Goal: Task Accomplishment & Management: Use online tool/utility

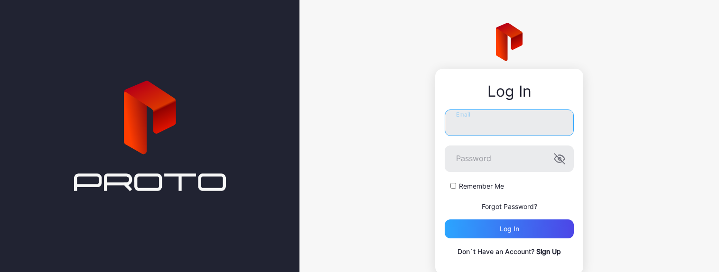
type input "**********"
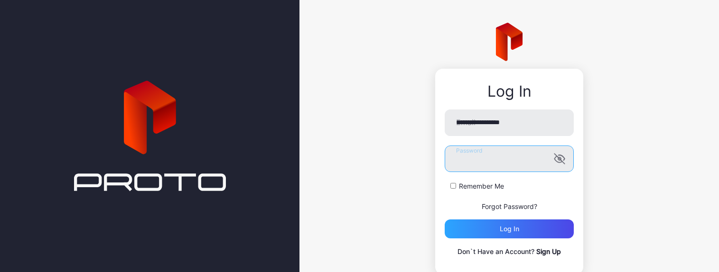
click at [501, 229] on button "Log in" at bounding box center [509, 229] width 129 height 19
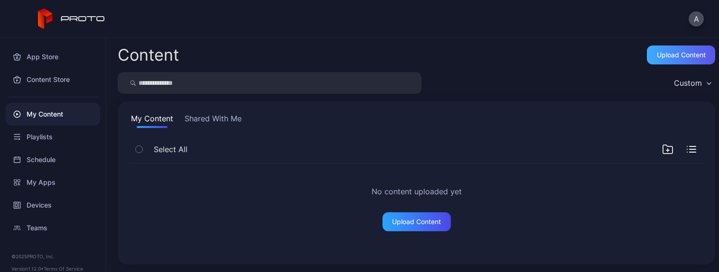
click at [659, 53] on div "Upload Content" at bounding box center [681, 55] width 49 height 8
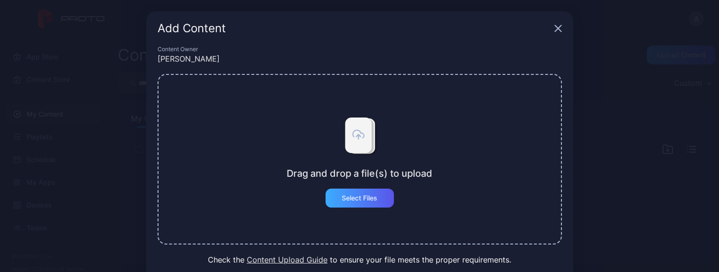
click at [355, 197] on div "Select Files" at bounding box center [360, 199] width 36 height 8
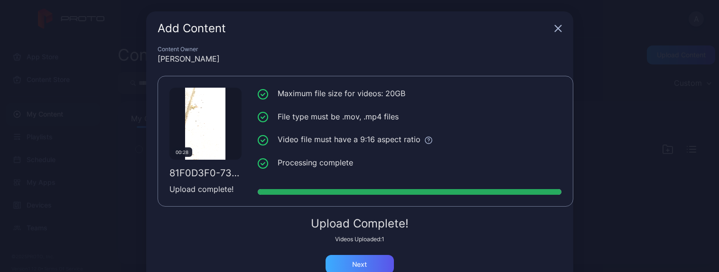
click at [355, 261] on div "Next" at bounding box center [359, 265] width 15 height 8
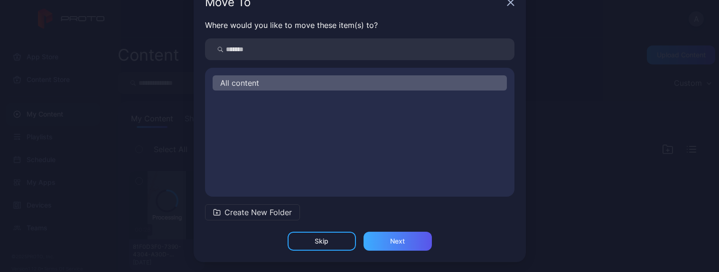
scroll to position [26, 0]
click at [266, 213] on span "Create New Folder" at bounding box center [258, 212] width 67 height 11
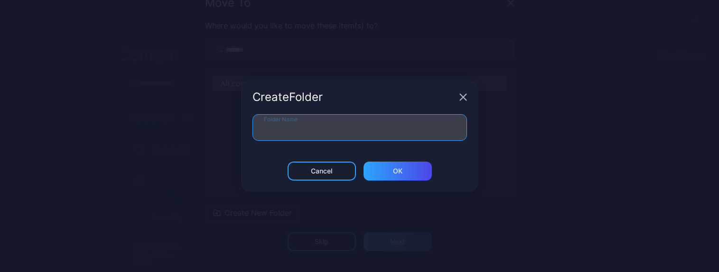
click at [307, 131] on input "Folder Name" at bounding box center [360, 127] width 215 height 27
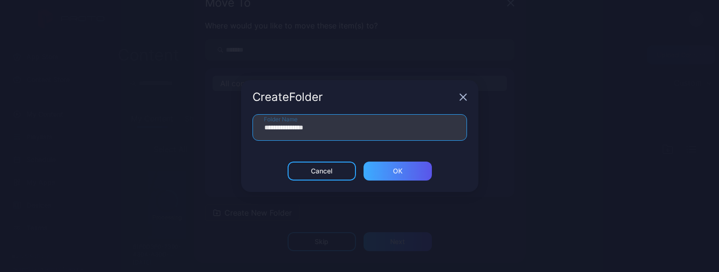
type input "**********"
click at [381, 170] on div "ОК" at bounding box center [398, 171] width 68 height 19
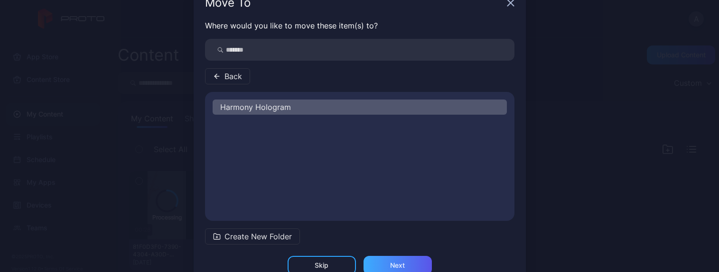
click at [403, 263] on div "Next" at bounding box center [398, 265] width 68 height 19
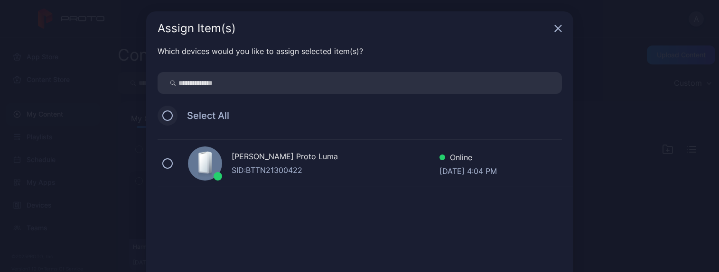
click at [162, 115] on button at bounding box center [167, 116] width 10 height 10
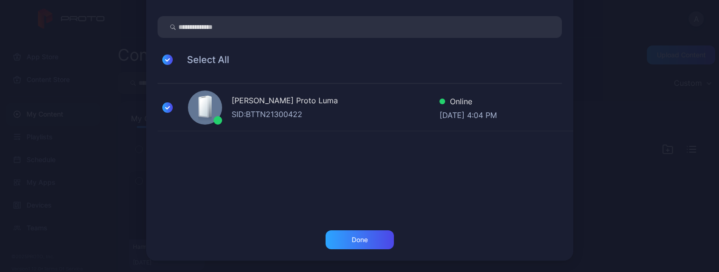
scroll to position [56, 0]
click at [341, 243] on div "Done" at bounding box center [360, 240] width 68 height 19
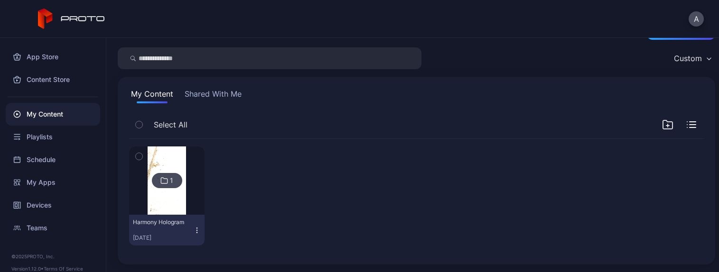
scroll to position [25, 0]
click at [160, 197] on img at bounding box center [167, 181] width 38 height 68
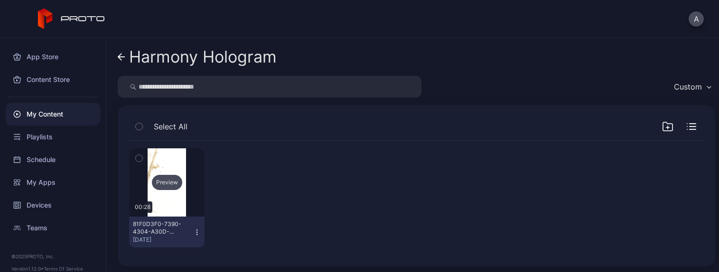
click at [166, 202] on div "Preview" at bounding box center [166, 183] width 75 height 68
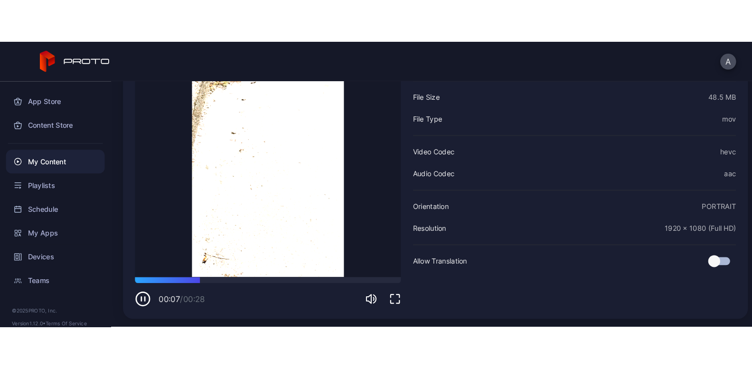
scroll to position [23, 0]
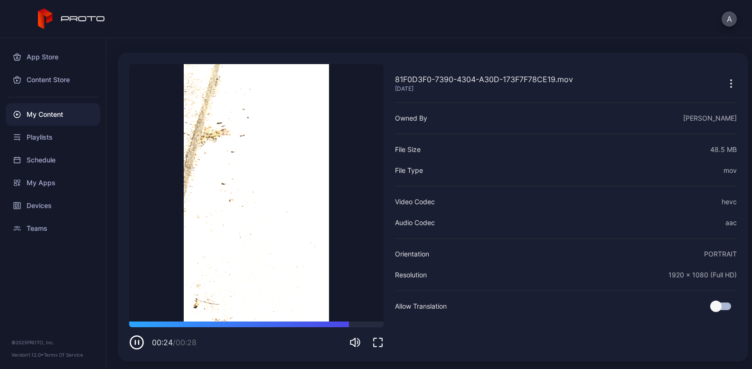
click at [136, 272] on icon "button" at bounding box center [136, 342] width 15 height 15
click at [136, 272] on icon "button" at bounding box center [137, 342] width 4 height 5
click at [38, 136] on div "Playlists" at bounding box center [53, 137] width 94 height 23
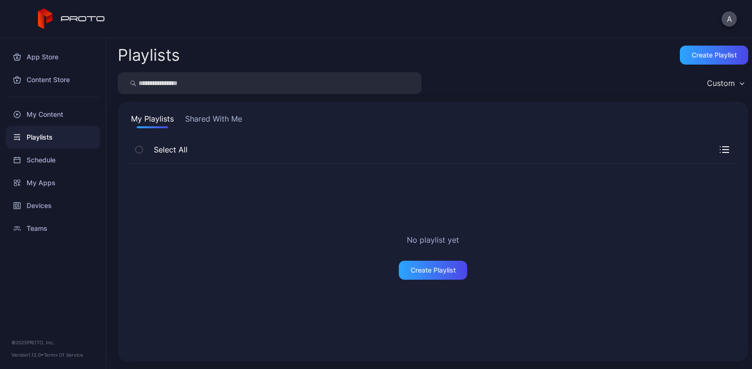
click at [202, 118] on button "Shared With Me" at bounding box center [213, 120] width 61 height 15
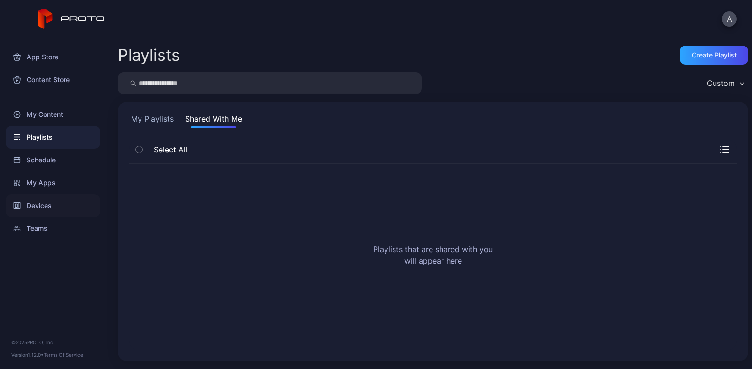
click at [41, 202] on div "Devices" at bounding box center [53, 205] width 94 height 23
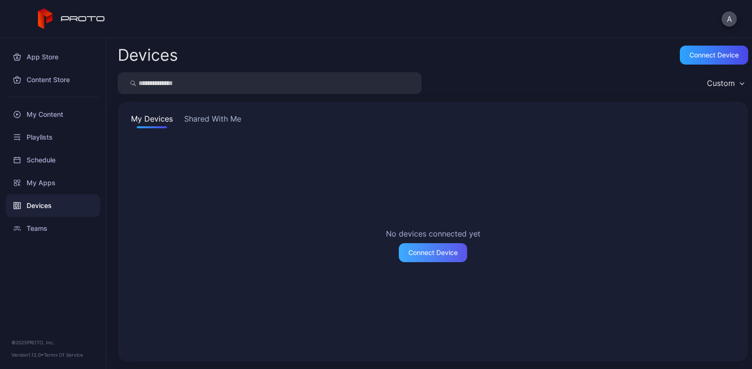
click at [423, 254] on div "Connect Device" at bounding box center [432, 253] width 49 height 8
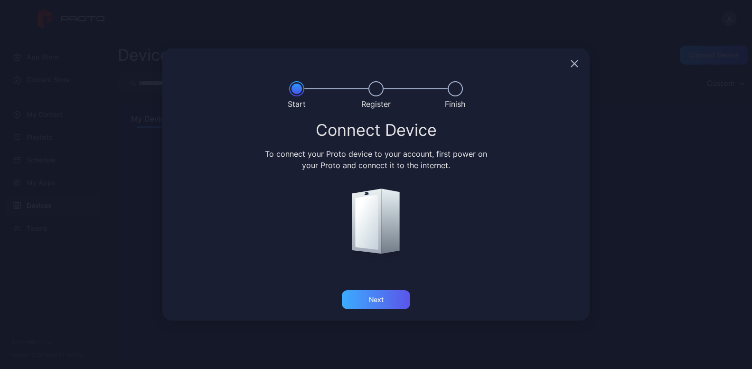
click at [384, 272] on div "Next" at bounding box center [376, 299] width 68 height 19
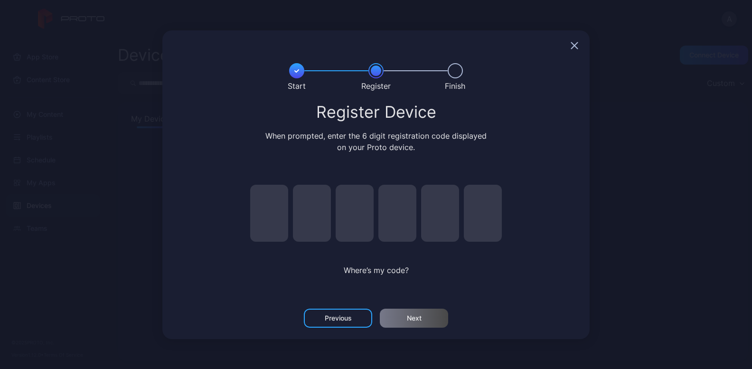
click at [574, 44] on icon "button" at bounding box center [575, 45] width 6 height 6
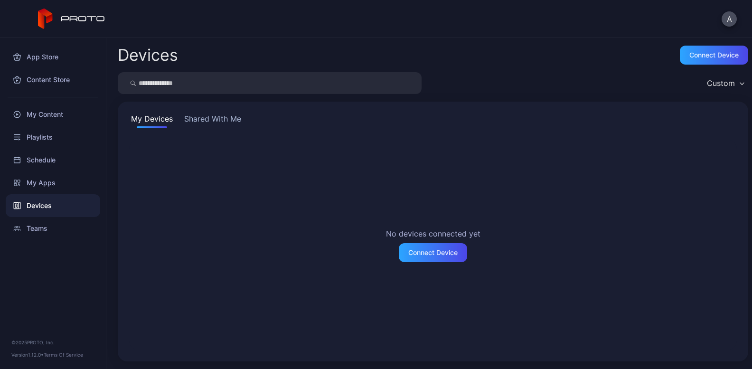
click at [218, 119] on button "Shared With Me" at bounding box center [212, 120] width 61 height 15
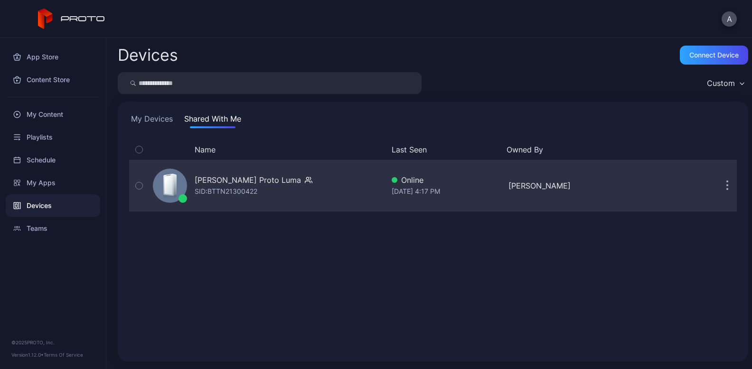
click at [183, 187] on div at bounding box center [170, 186] width 34 height 34
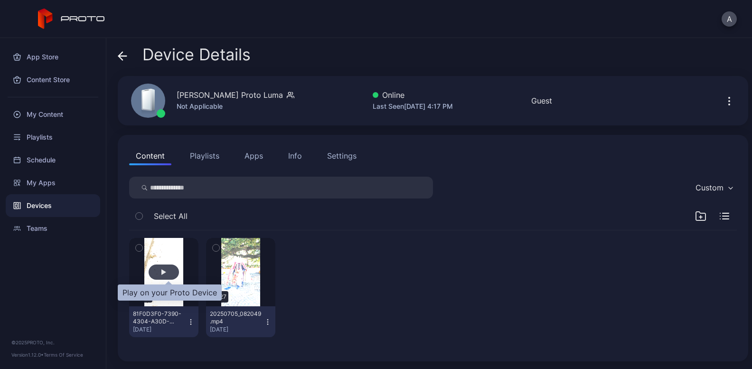
click at [166, 271] on div "button" at bounding box center [163, 272] width 5 height 6
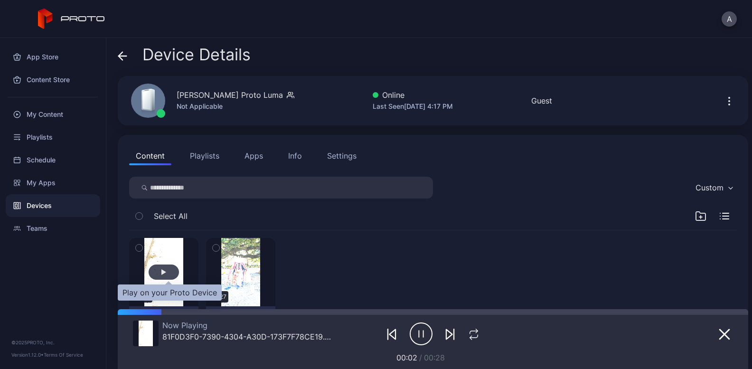
click at [166, 272] on div "button" at bounding box center [163, 272] width 5 height 6
click at [419, 272] on icon "button" at bounding box center [419, 333] width 0 height 7
click at [413, 272] on icon "button" at bounding box center [421, 334] width 23 height 24
click at [414, 272] on icon "button" at bounding box center [421, 334] width 23 height 24
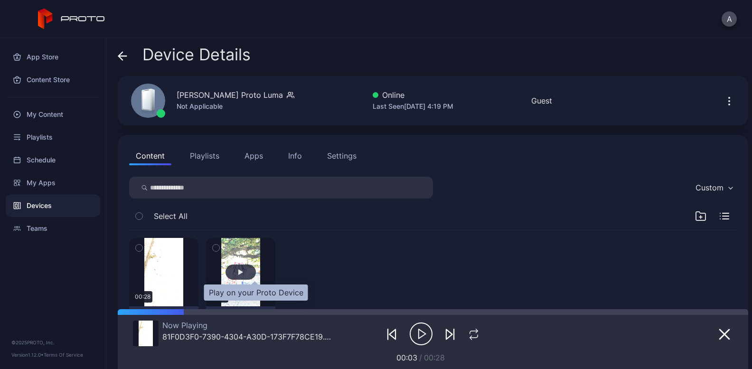
click at [243, 272] on div "button" at bounding box center [240, 272] width 5 height 6
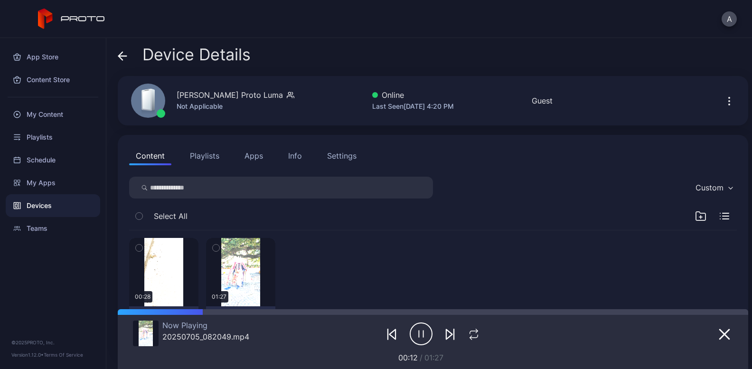
click at [414, 272] on icon "button" at bounding box center [421, 334] width 23 height 24
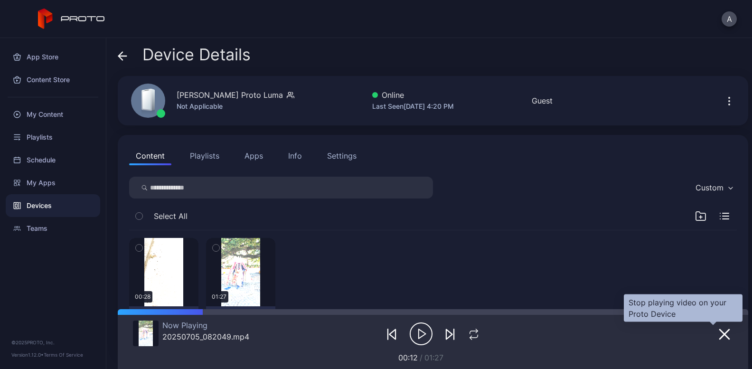
click at [719, 272] on button "button" at bounding box center [724, 333] width 17 height 13
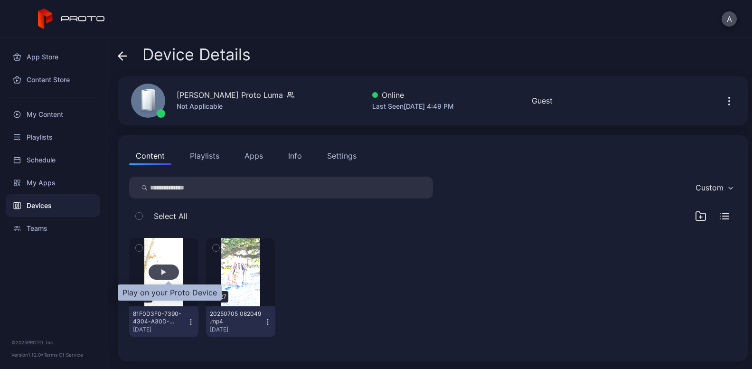
click at [166, 272] on div "button" at bounding box center [163, 272] width 5 height 6
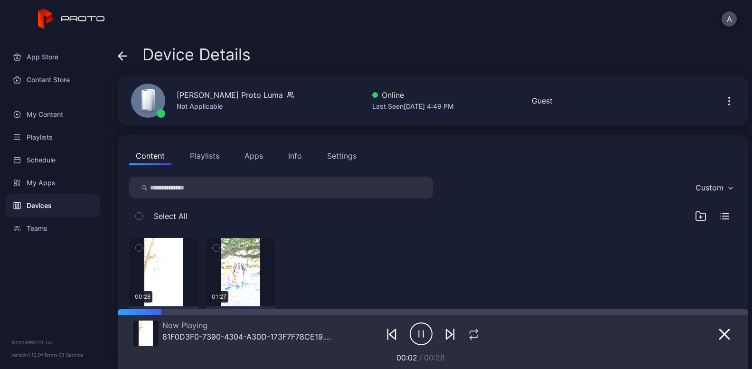
click at [423, 272] on icon "button" at bounding box center [423, 333] width 0 height 7
click at [419, 272] on icon "button" at bounding box center [422, 333] width 7 height 9
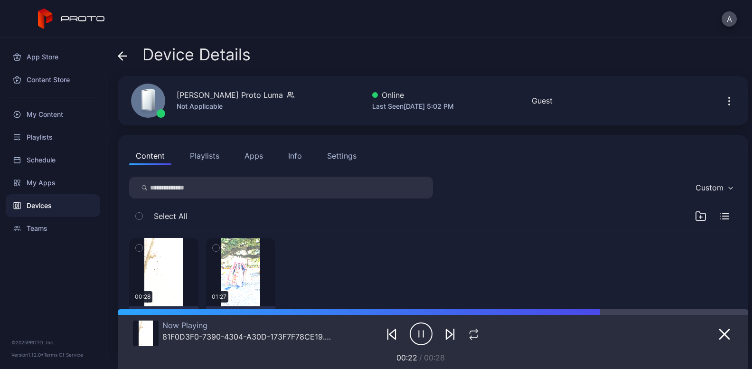
click at [413, 272] on icon "button" at bounding box center [421, 334] width 23 height 24
click at [707, 272] on div at bounding box center [433, 312] width 630 height 6
click at [417, 272] on icon "button" at bounding box center [421, 334] width 23 height 24
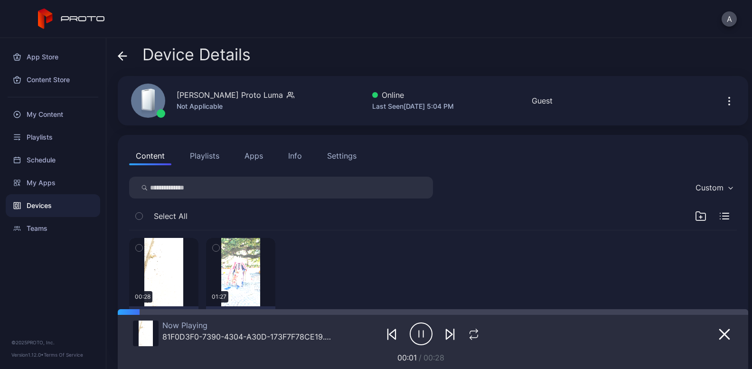
click at [411, 272] on icon "button" at bounding box center [421, 334] width 23 height 24
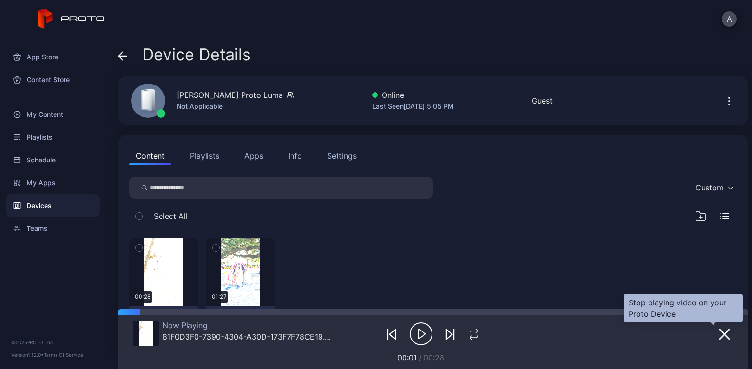
click at [719, 272] on icon "button" at bounding box center [724, 333] width 9 height 9
